Goal: Information Seeking & Learning: Learn about a topic

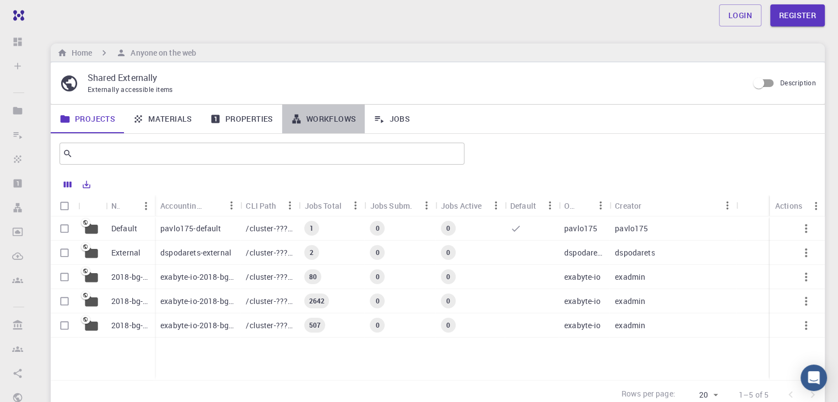
click at [329, 118] on link "Workflows" at bounding box center [323, 119] width 83 height 29
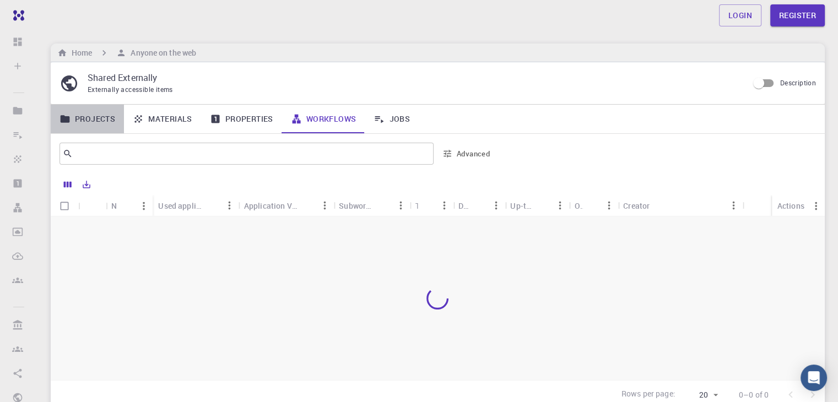
click at [93, 126] on link "Projects" at bounding box center [87, 119] width 73 height 29
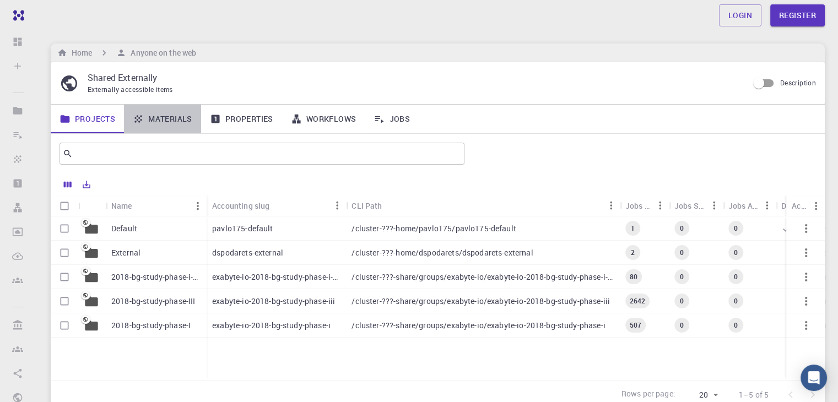
click at [152, 117] on link "Materials" at bounding box center [162, 119] width 77 height 29
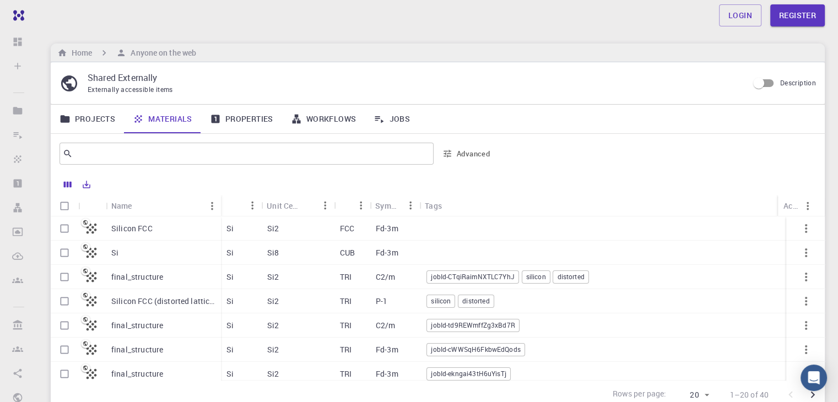
click at [169, 232] on div "Silicon FCC" at bounding box center [163, 228] width 115 height 24
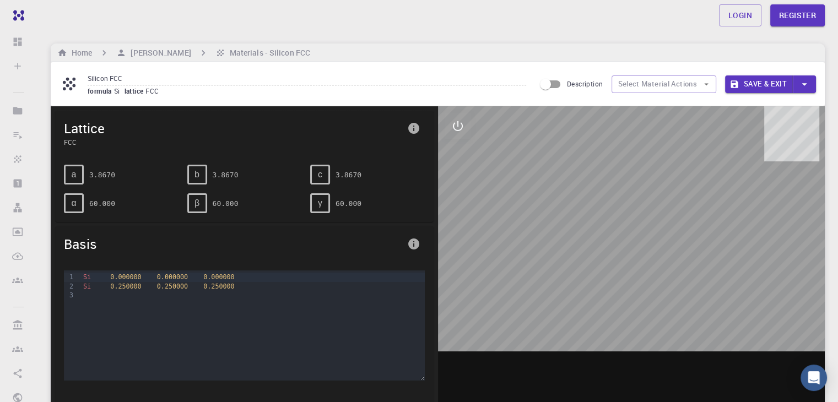
drag, startPoint x: 697, startPoint y: 253, endPoint x: 616, endPoint y: 256, distance: 81.0
click at [616, 256] on div at bounding box center [631, 277] width 387 height 343
click at [458, 134] on button "interactive" at bounding box center [458, 126] width 26 height 26
click at [458, 158] on icon "view" at bounding box center [457, 152] width 13 height 13
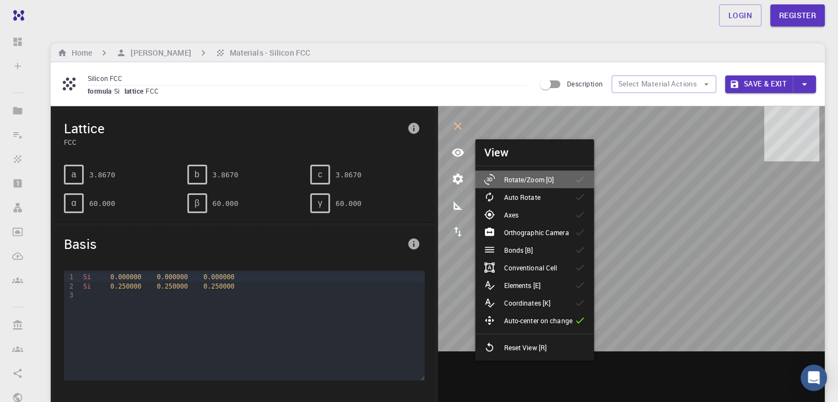
click at [535, 181] on p "Rotate/Zoom [O]" at bounding box center [529, 180] width 50 height 10
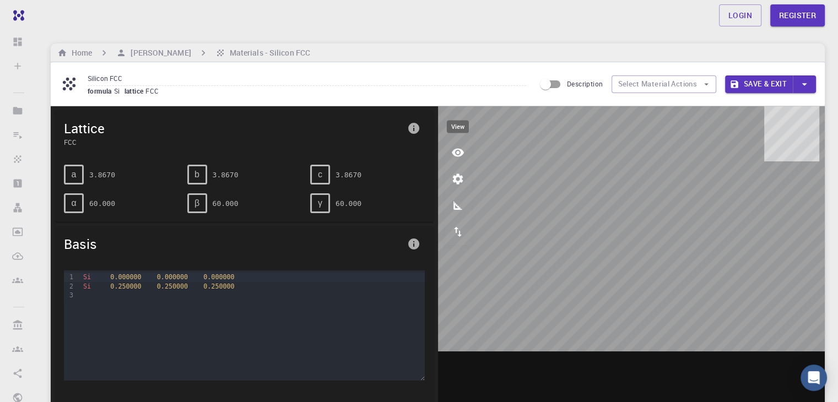
click at [454, 156] on icon "view" at bounding box center [457, 152] width 13 height 13
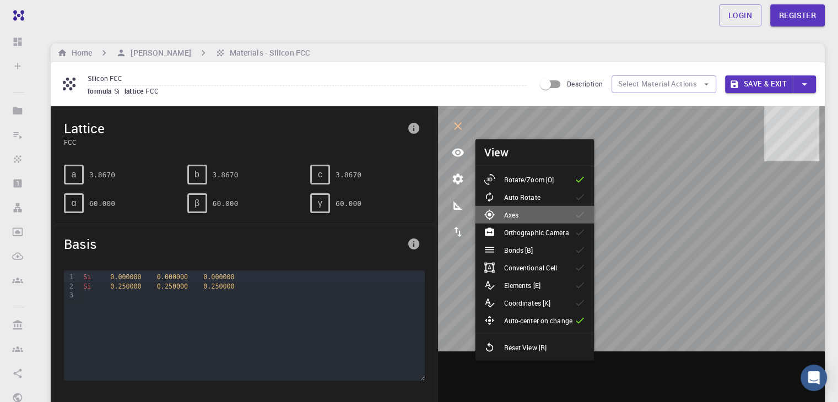
click at [564, 211] on li "Axes" at bounding box center [534, 215] width 119 height 18
click at [568, 234] on p "Orthographic Camera" at bounding box center [536, 233] width 65 height 10
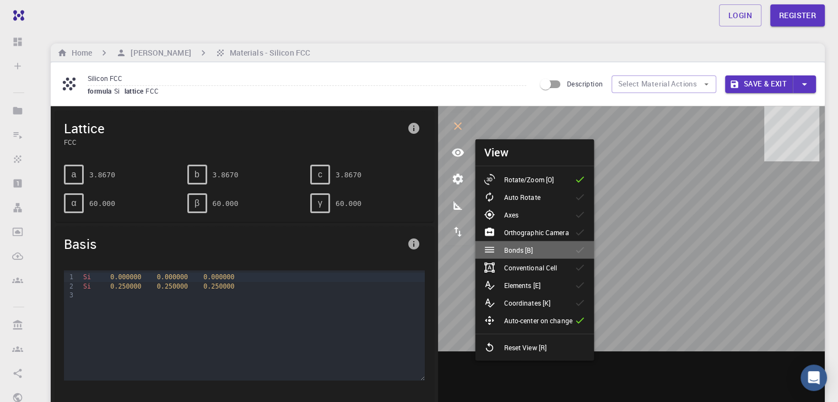
click at [557, 254] on li "Bonds [B]" at bounding box center [534, 250] width 119 height 18
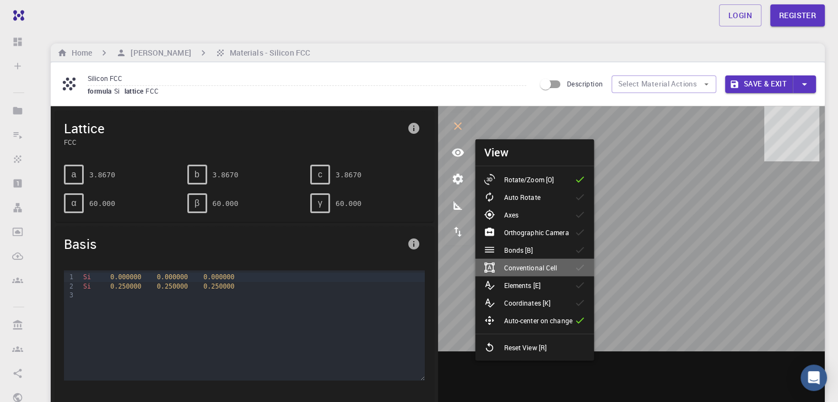
click at [560, 262] on div "Conventional Cell" at bounding box center [525, 267] width 82 height 11
click at [559, 269] on div "Conventional Cell" at bounding box center [525, 267] width 82 height 11
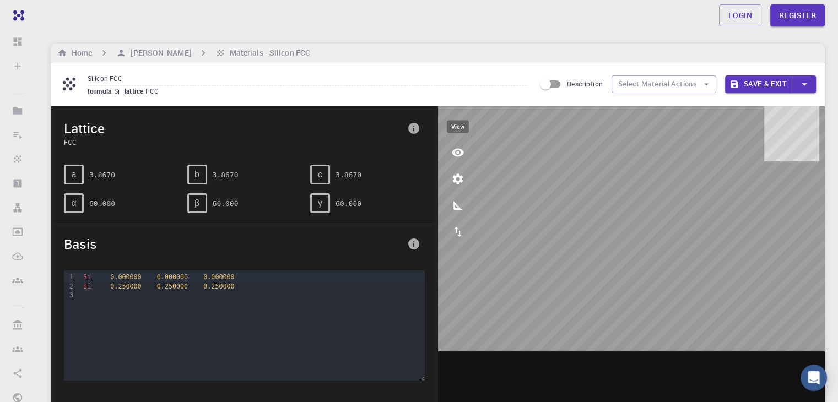
click at [461, 155] on icon "view" at bounding box center [458, 153] width 12 height 8
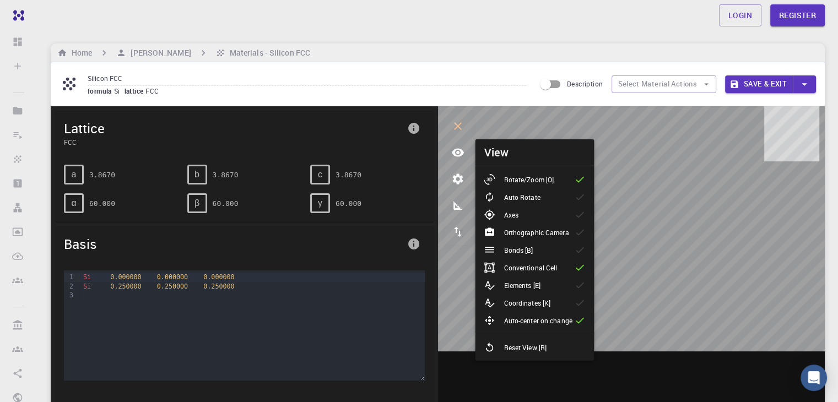
click at [542, 265] on p "Conventional Cell" at bounding box center [530, 268] width 53 height 10
click at [538, 283] on p "Elements [E]" at bounding box center [522, 285] width 36 height 10
click at [538, 300] on p "Coordinates [K]" at bounding box center [527, 303] width 47 height 10
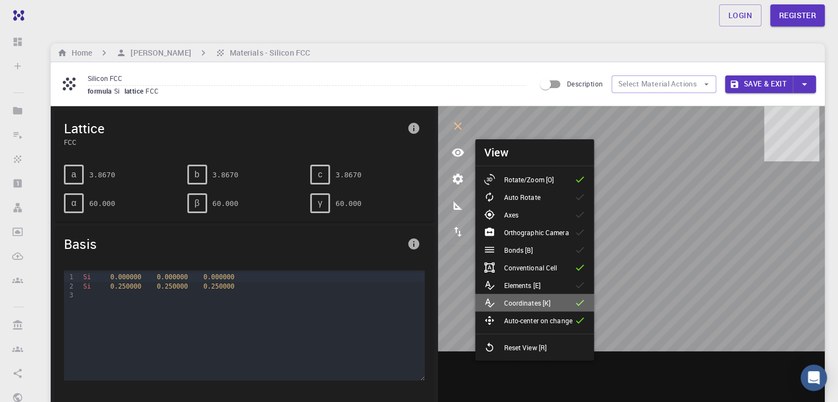
click at [538, 300] on p "Coordinates [K]" at bounding box center [527, 303] width 47 height 10
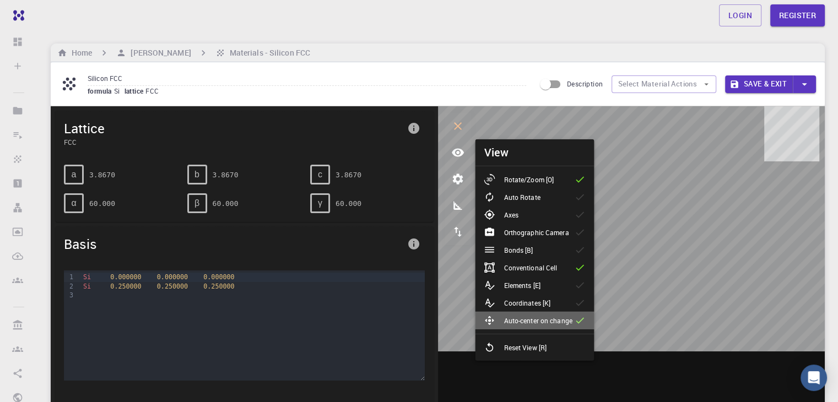
click at [540, 317] on p "Auto-center on change" at bounding box center [538, 321] width 68 height 10
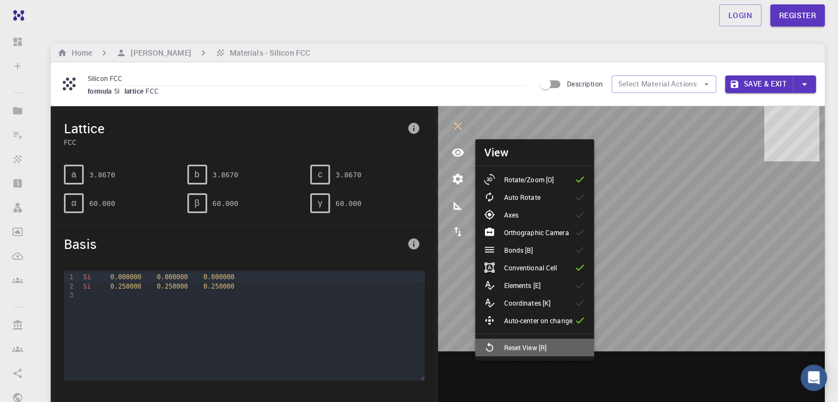
click at [527, 348] on p "Reset View [R]" at bounding box center [525, 348] width 43 height 10
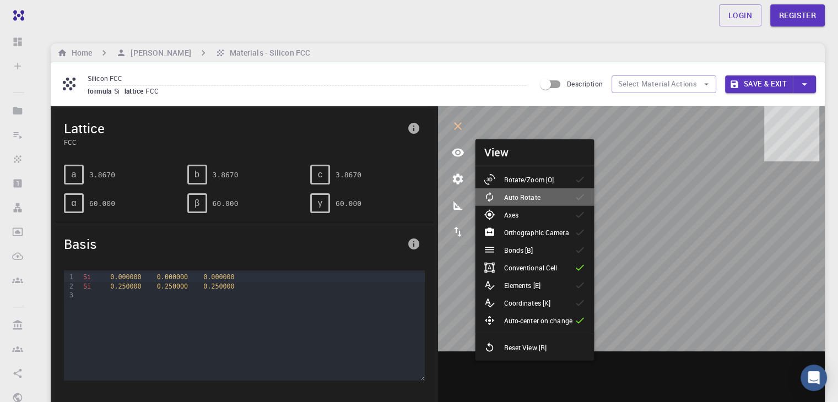
click at [567, 193] on li "Auto Rotate" at bounding box center [534, 197] width 119 height 18
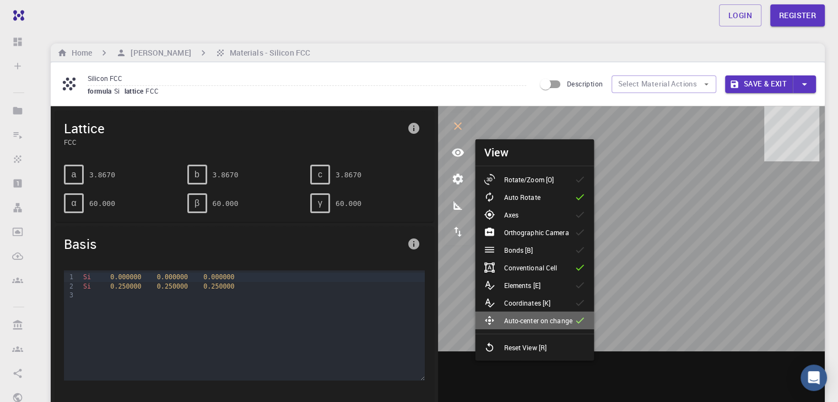
click at [571, 318] on p "Auto-center on change" at bounding box center [538, 321] width 68 height 10
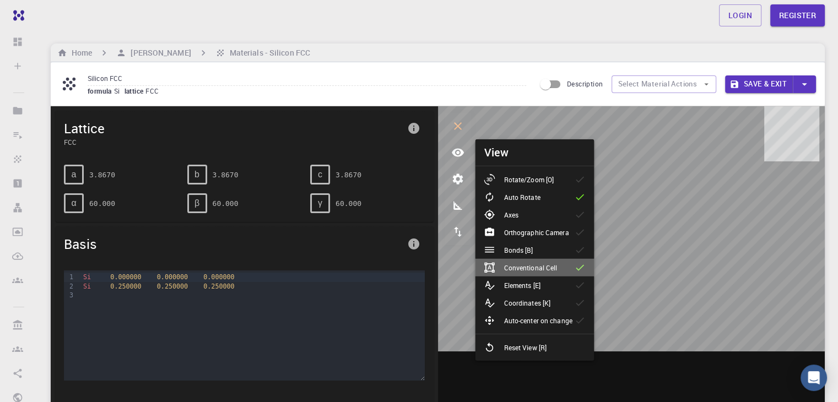
click at [560, 268] on div "Conventional Cell" at bounding box center [525, 267] width 82 height 11
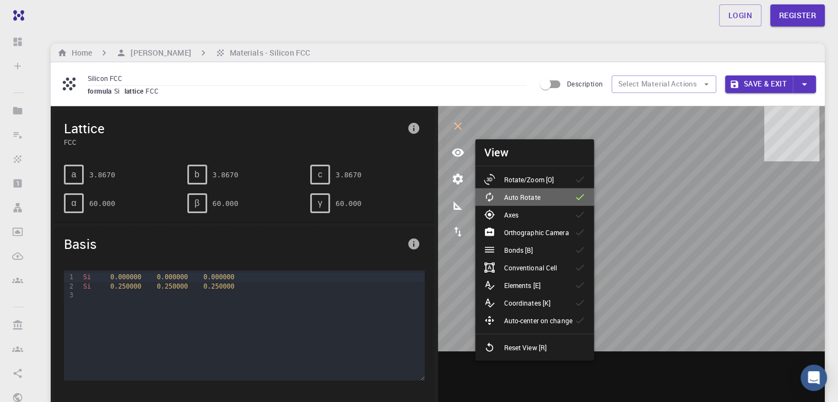
click at [567, 194] on li "Auto Rotate" at bounding box center [534, 197] width 119 height 18
click at [547, 214] on li "Axes" at bounding box center [534, 215] width 119 height 18
click at [458, 127] on icon "interactive" at bounding box center [457, 126] width 13 height 13
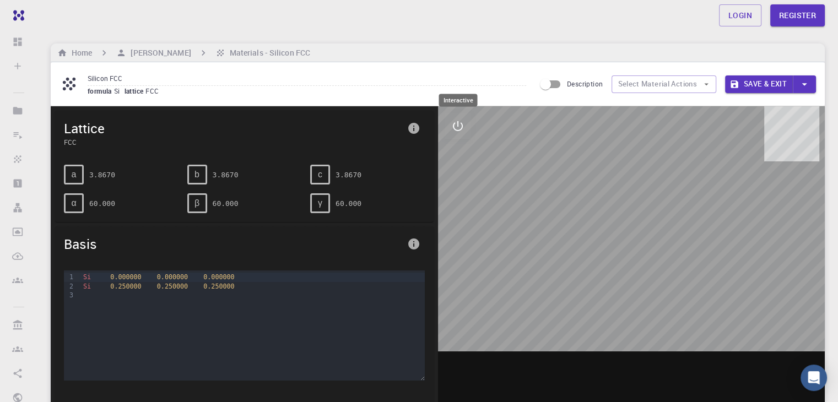
click at [458, 127] on icon "interactive" at bounding box center [457, 126] width 13 height 13
click at [462, 181] on icon "parameters" at bounding box center [457, 179] width 10 height 10
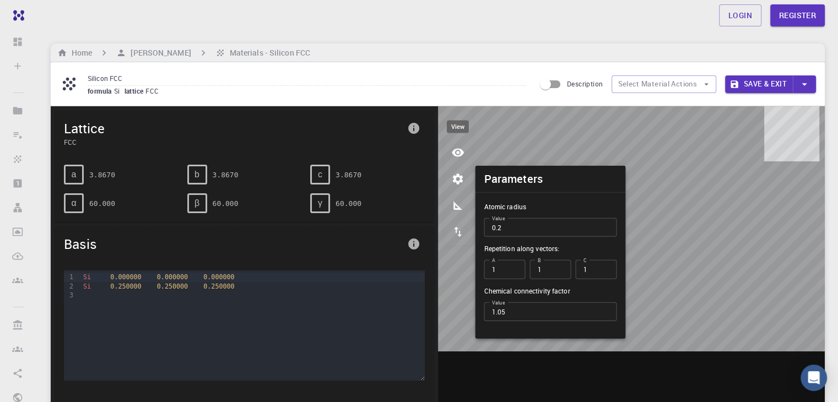
click at [456, 145] on button "view" at bounding box center [458, 152] width 26 height 26
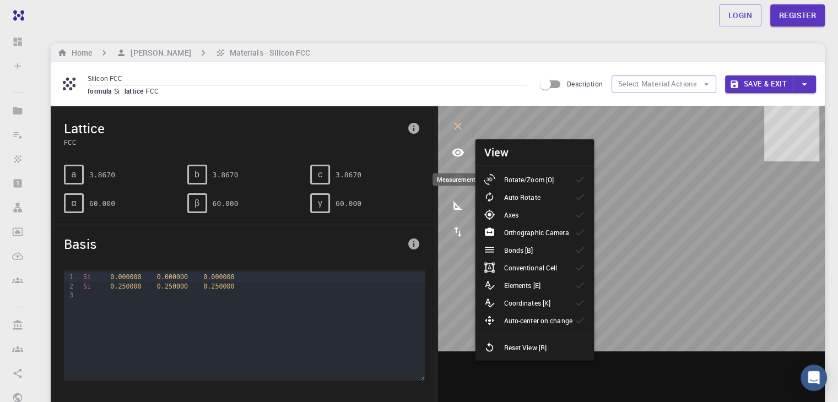
click at [458, 205] on icon "measurements" at bounding box center [457, 205] width 13 height 13
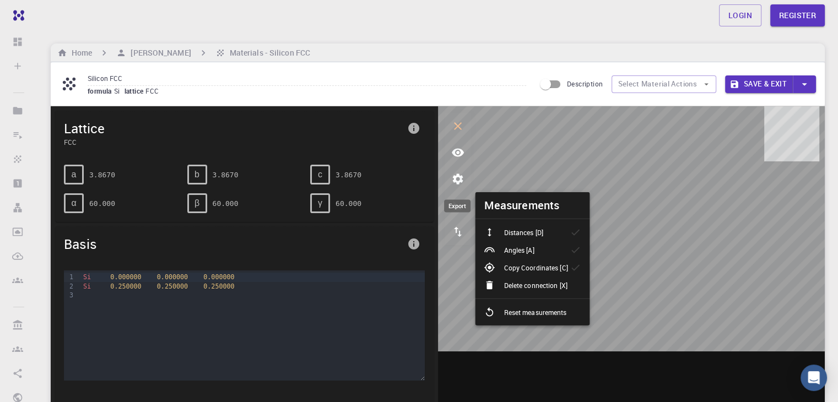
click at [458, 224] on button "export" at bounding box center [458, 232] width 26 height 26
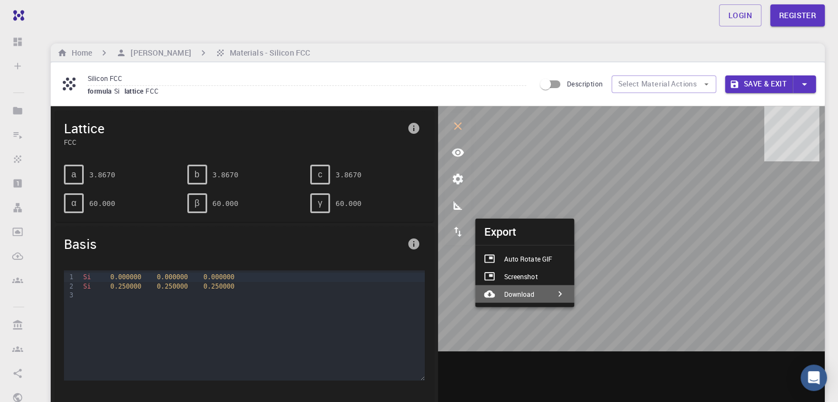
click at [556, 292] on icon at bounding box center [559, 294] width 11 height 11
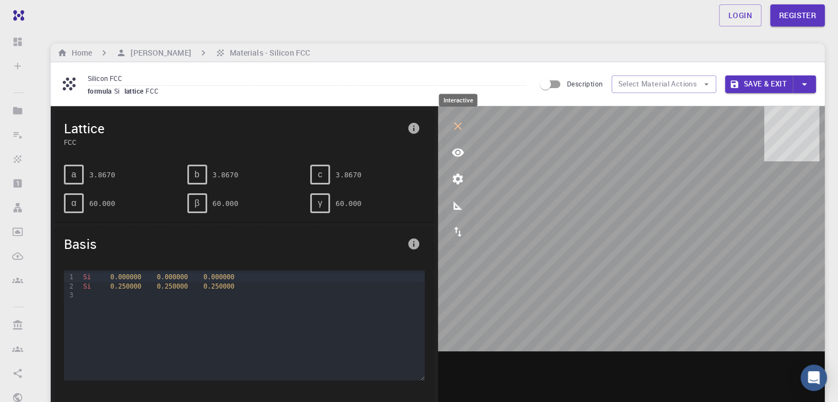
click at [454, 126] on icon "interactive" at bounding box center [457, 126] width 13 height 13
